Goal: Check status: Check status

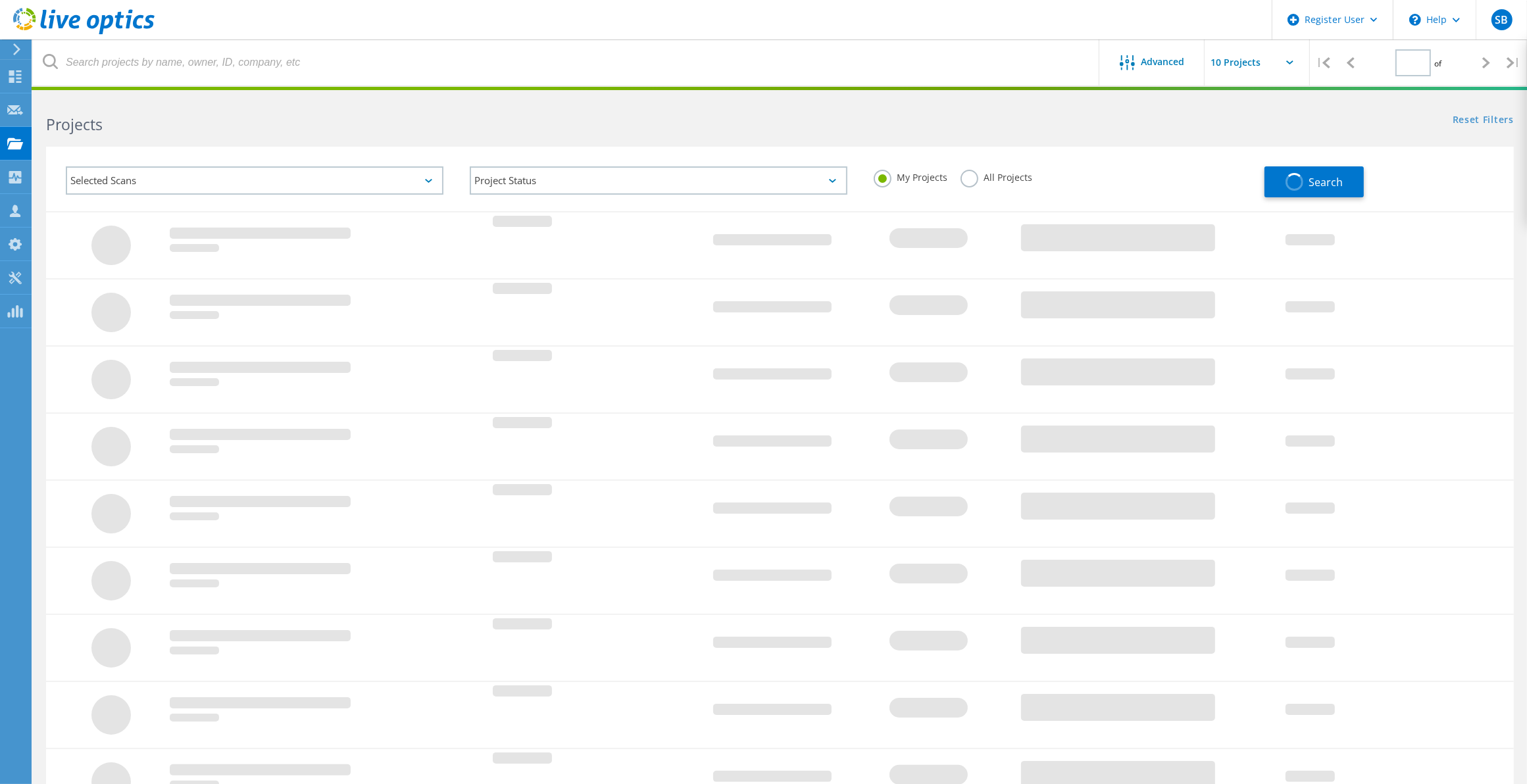
type input "1"
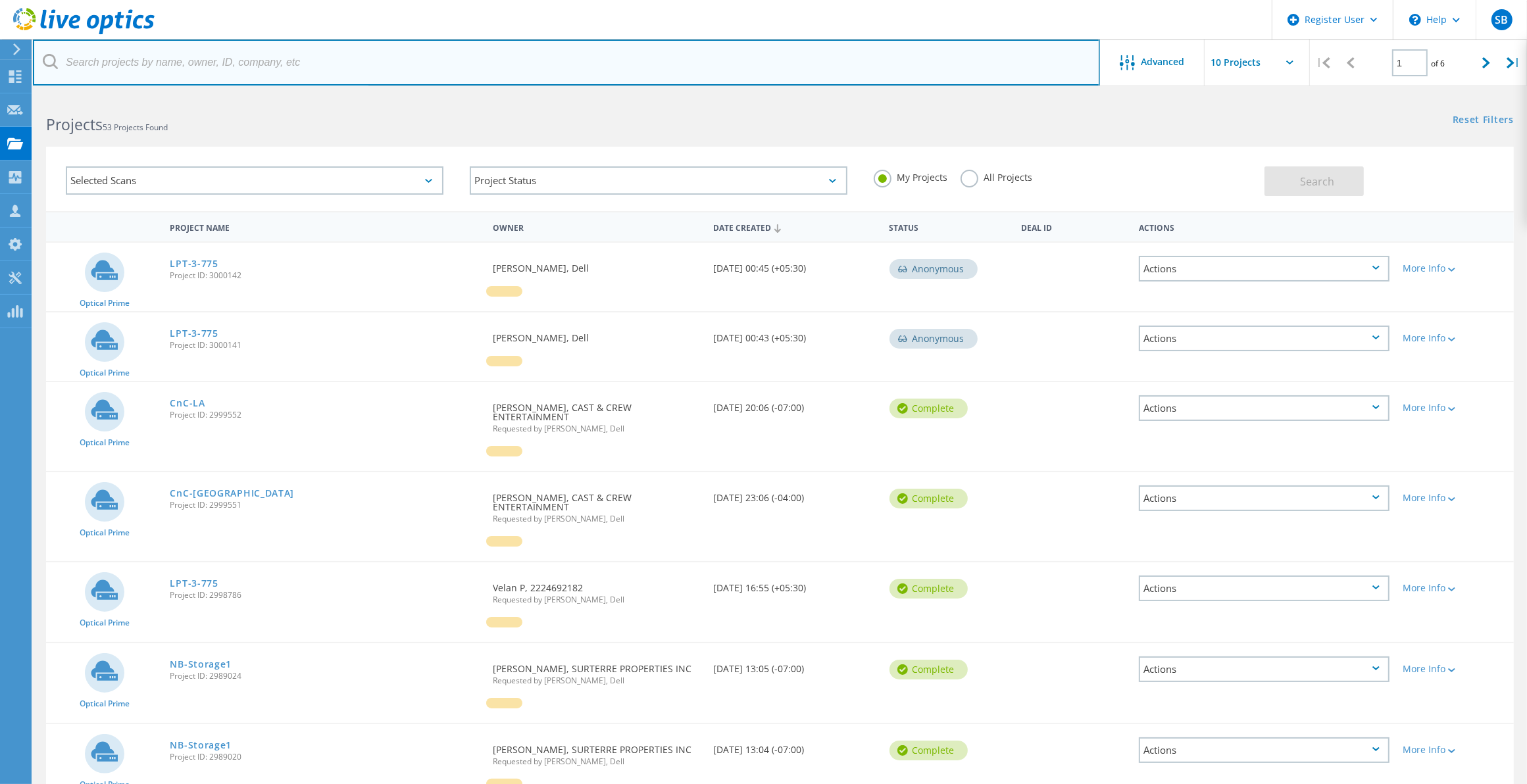
drag, startPoint x: 297, startPoint y: 50, endPoint x: 301, endPoint y: 56, distance: 7.2
click at [301, 54] on input "text" at bounding box center [566, 62] width 1067 height 46
click at [295, 60] on input "text" at bounding box center [566, 62] width 1067 height 46
click at [212, 59] on input "text" at bounding box center [566, 62] width 1067 height 46
paste input "[PERSON_NAME][EMAIL_ADDRESS][DOMAIN_NAME]"
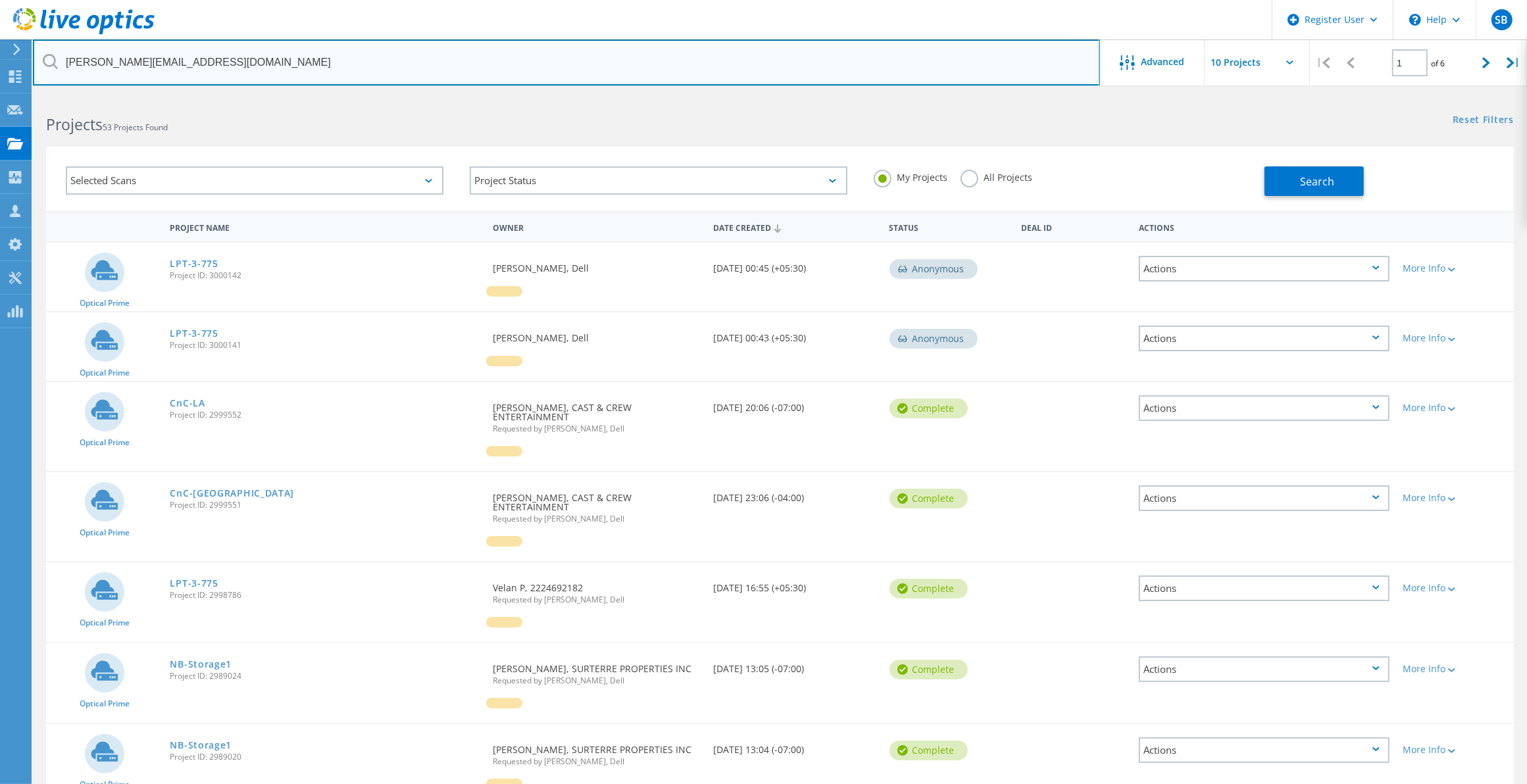
type input "[PERSON_NAME][EMAIL_ADDRESS][DOMAIN_NAME]"
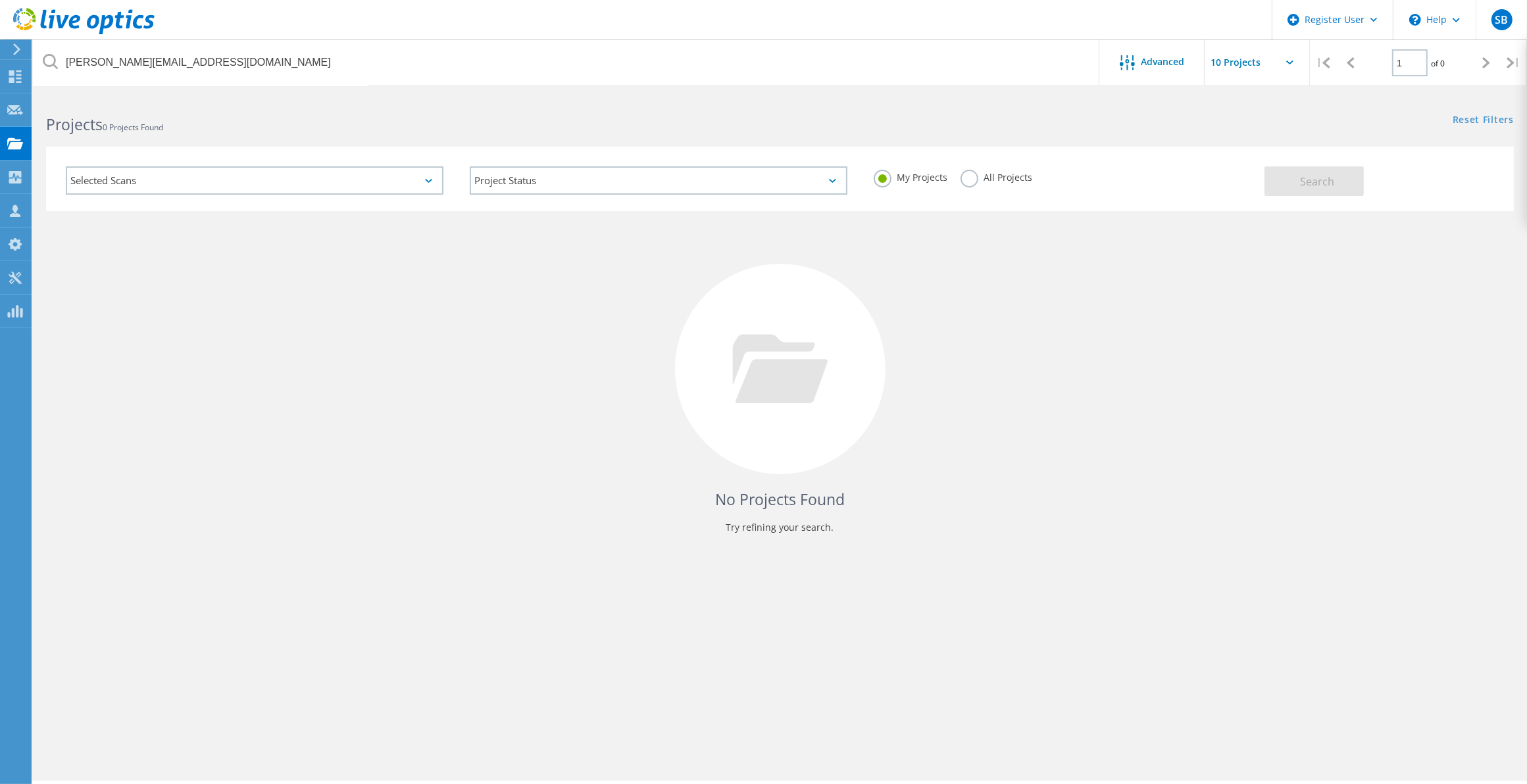
drag, startPoint x: 979, startPoint y: 165, endPoint x: 961, endPoint y: 182, distance: 24.8
click at [979, 165] on div "My Projects All Projects" at bounding box center [1062, 178] width 404 height 49
drag, startPoint x: 959, startPoint y: 182, endPoint x: 985, endPoint y: 178, distance: 26.3
click at [962, 181] on div "All Projects" at bounding box center [997, 179] width 72 height 19
drag, startPoint x: 965, startPoint y: 183, endPoint x: 1007, endPoint y: 183, distance: 42.0
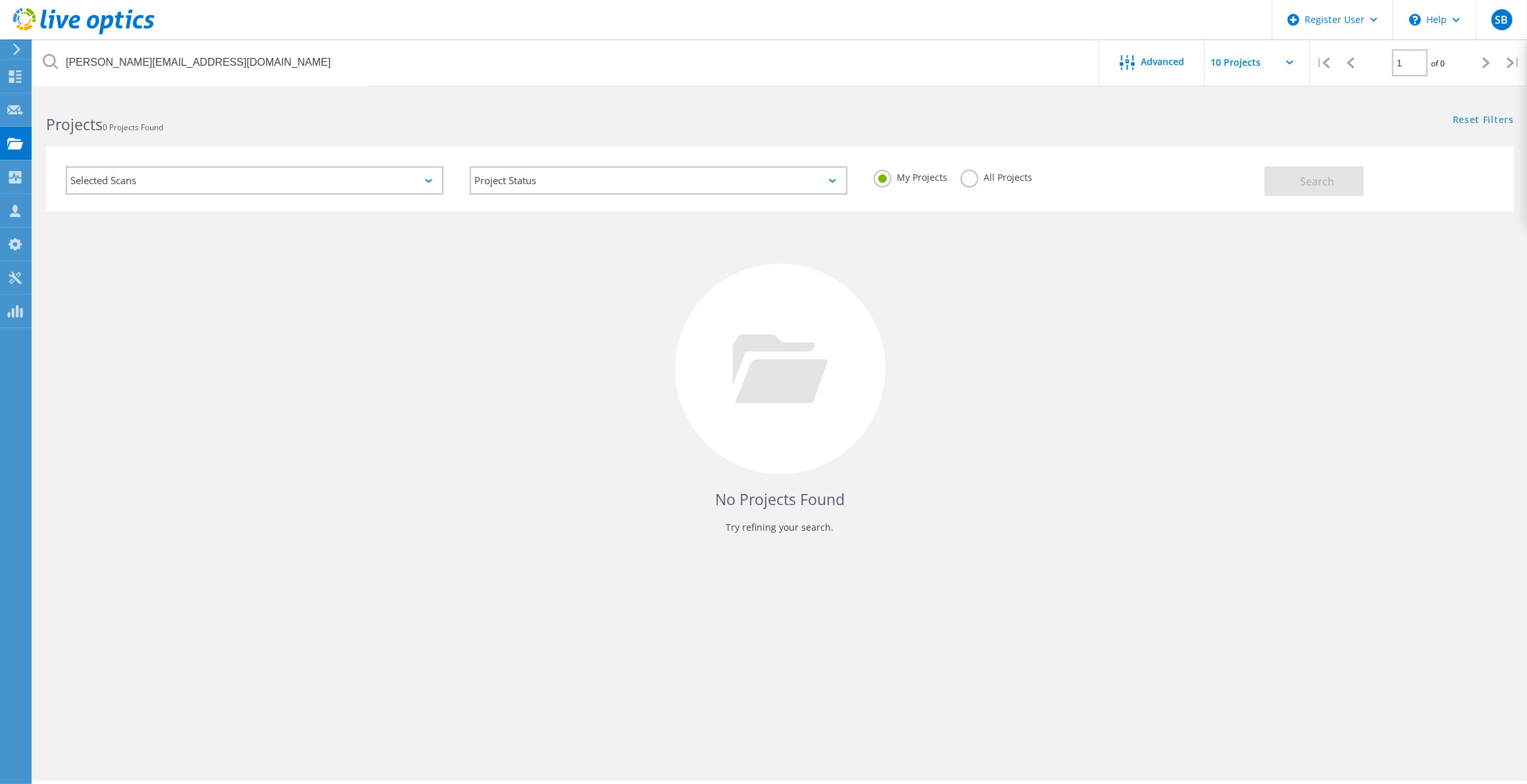
click at [966, 182] on label "All Projects" at bounding box center [997, 176] width 72 height 12
click at [0, 0] on input "All Projects" at bounding box center [0, 0] width 0 height 0
click at [1373, 186] on div "Search" at bounding box center [1386, 175] width 242 height 42
click at [1348, 188] on button "Search" at bounding box center [1315, 181] width 100 height 29
